Goal: Task Accomplishment & Management: Manage account settings

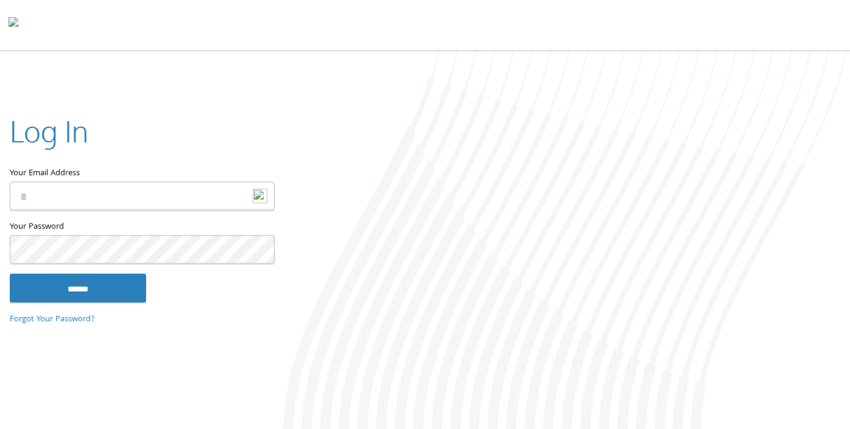
click at [48, 189] on input "Your Email Address" at bounding box center [142, 196] width 265 height 29
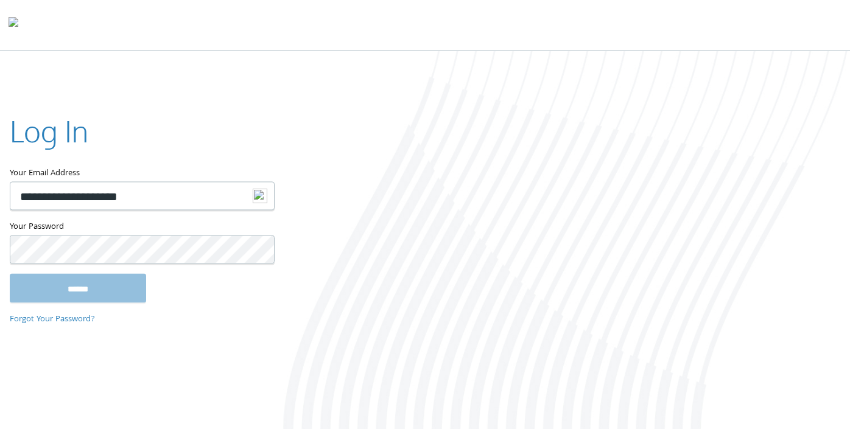
type input "**********"
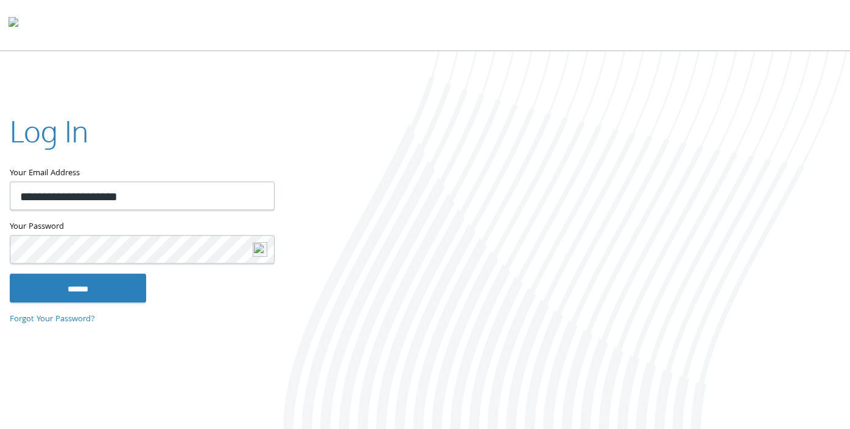
click at [10, 274] on input "******" at bounding box center [78, 288] width 136 height 29
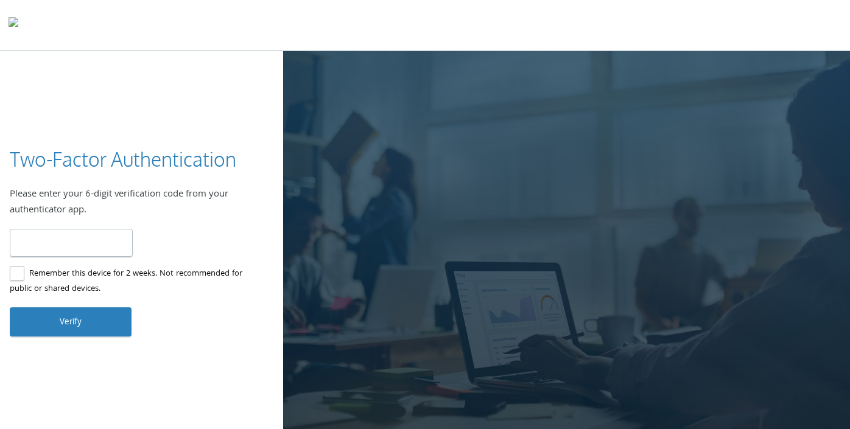
type input "******"
